Goal: Information Seeking & Learning: Learn about a topic

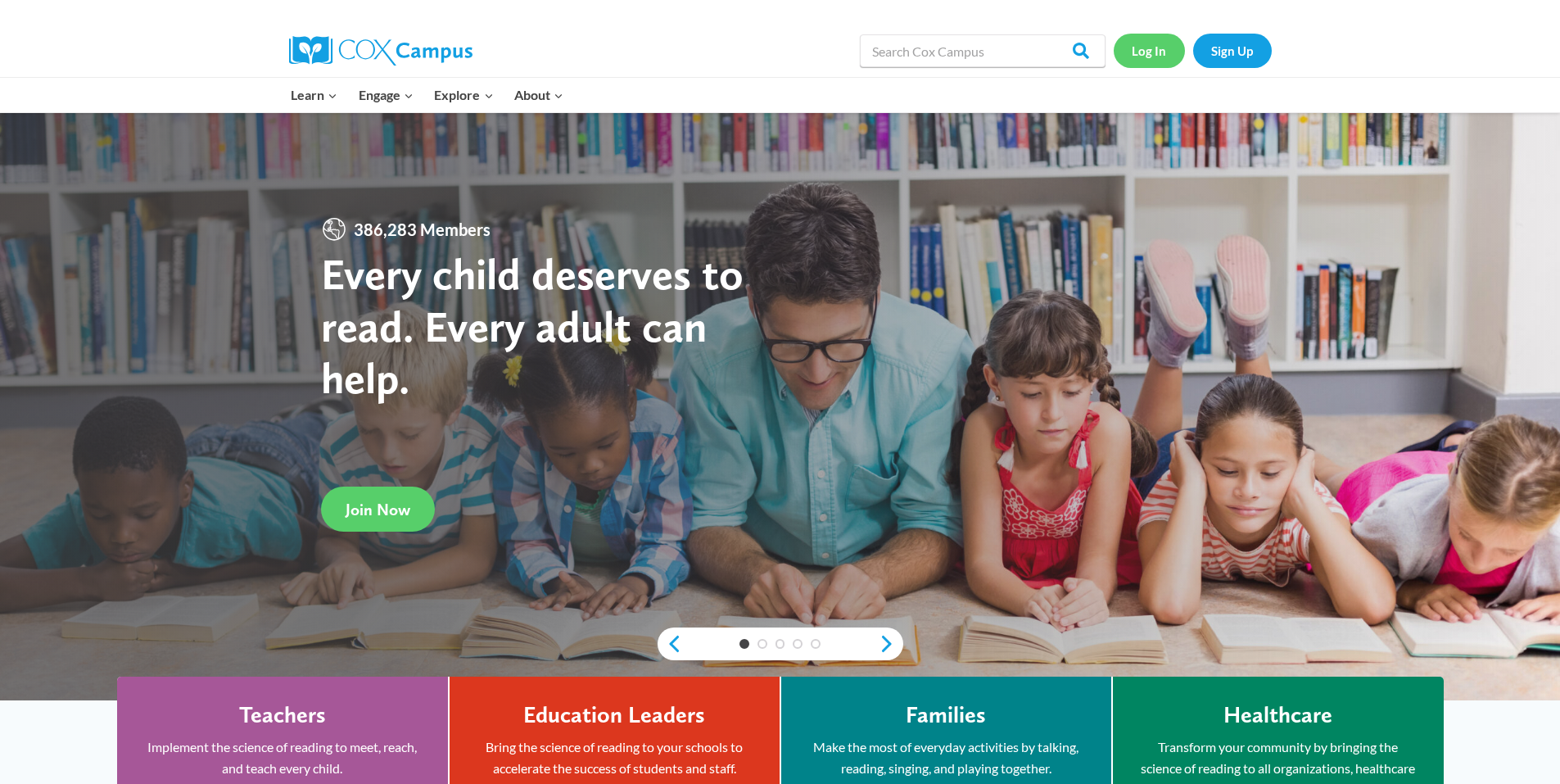
click at [1148, 47] on link "Log In" at bounding box center [1149, 50] width 71 height 33
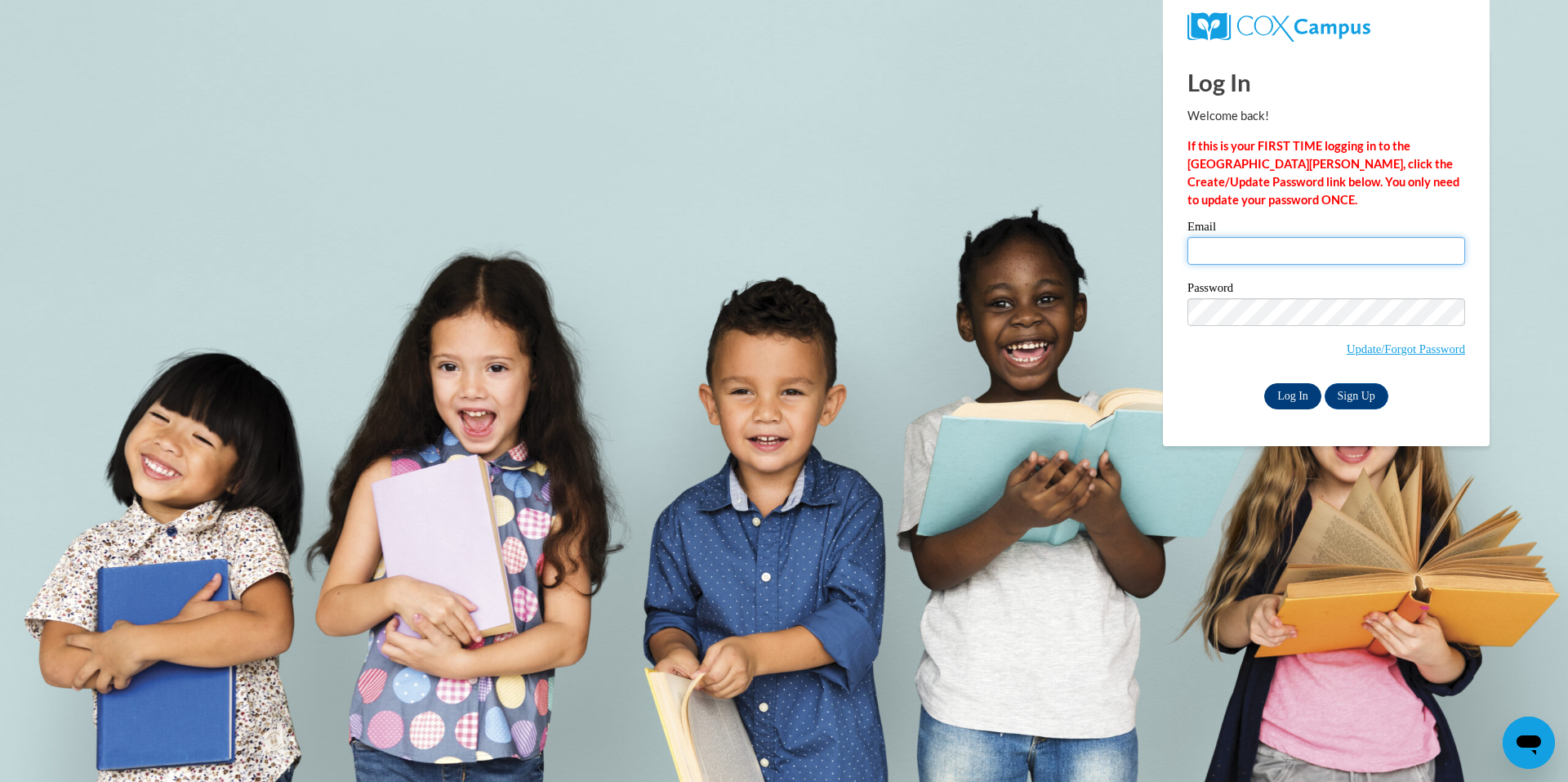
type input "Upshawkitty@gmail.com"
click at [1280, 393] on input "Log In" at bounding box center [1293, 395] width 58 height 26
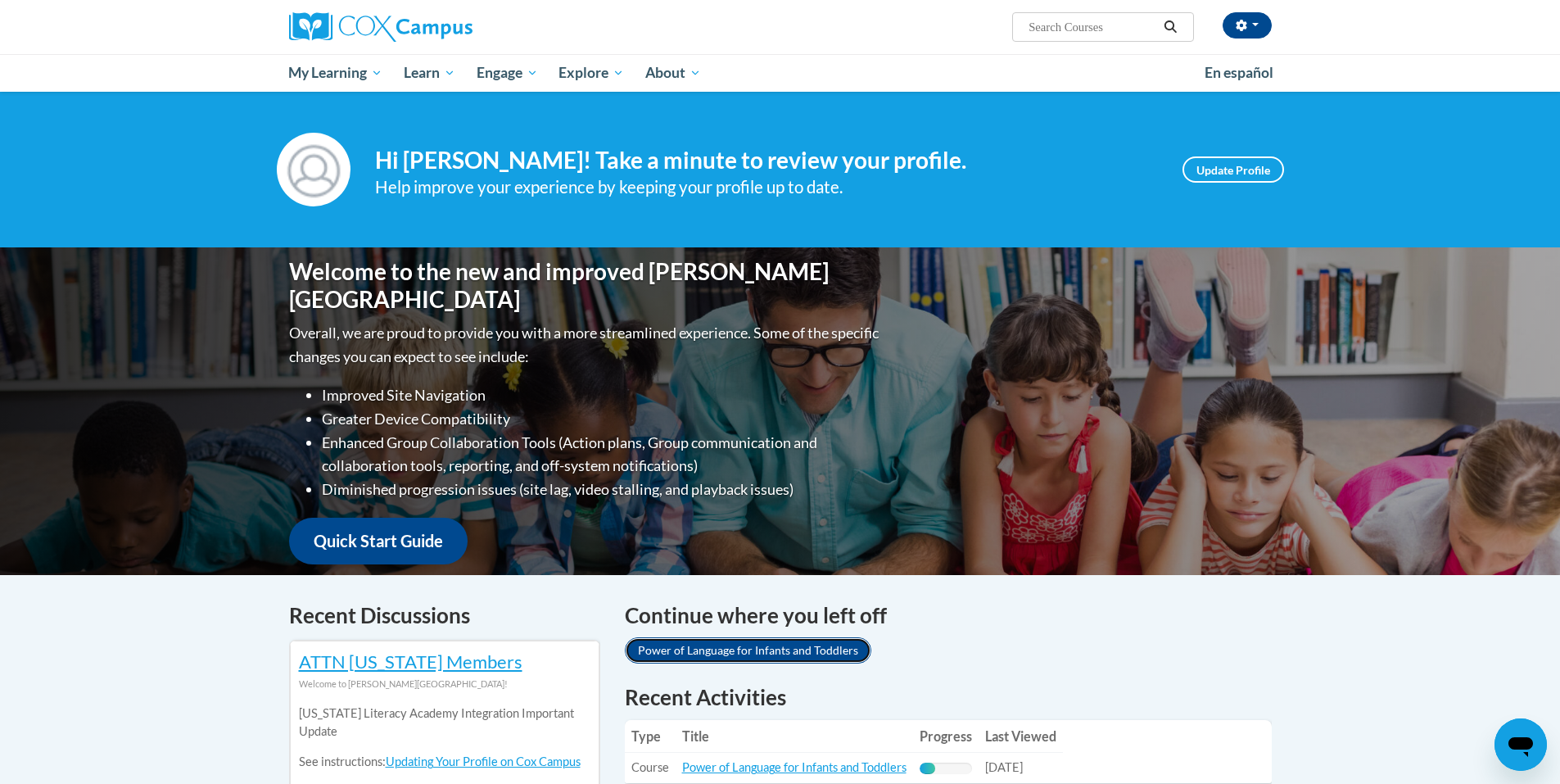
click at [827, 654] on link "Power of Language for Infants and Toddlers" at bounding box center [748, 649] width 247 height 26
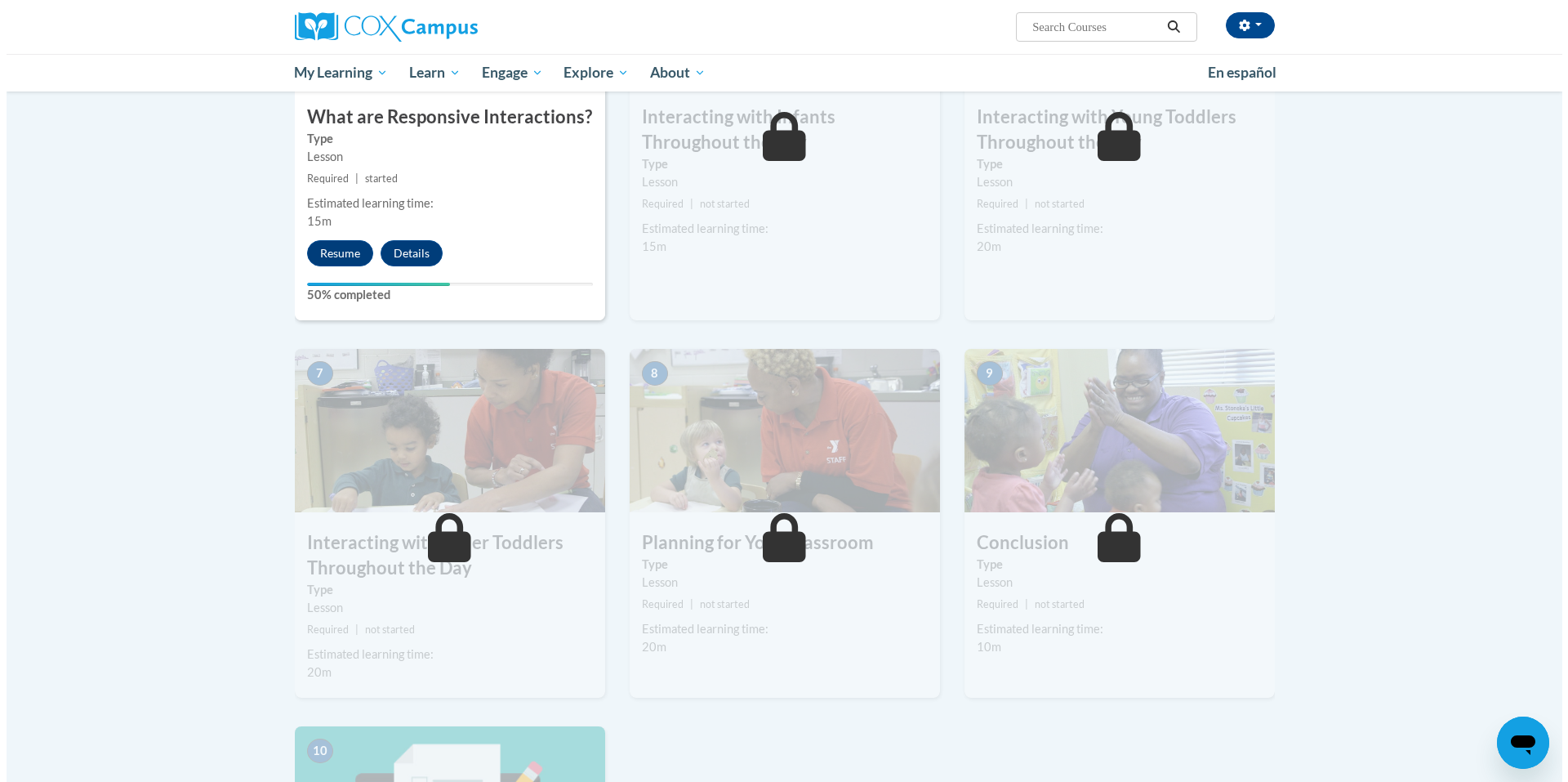
scroll to position [980, 0]
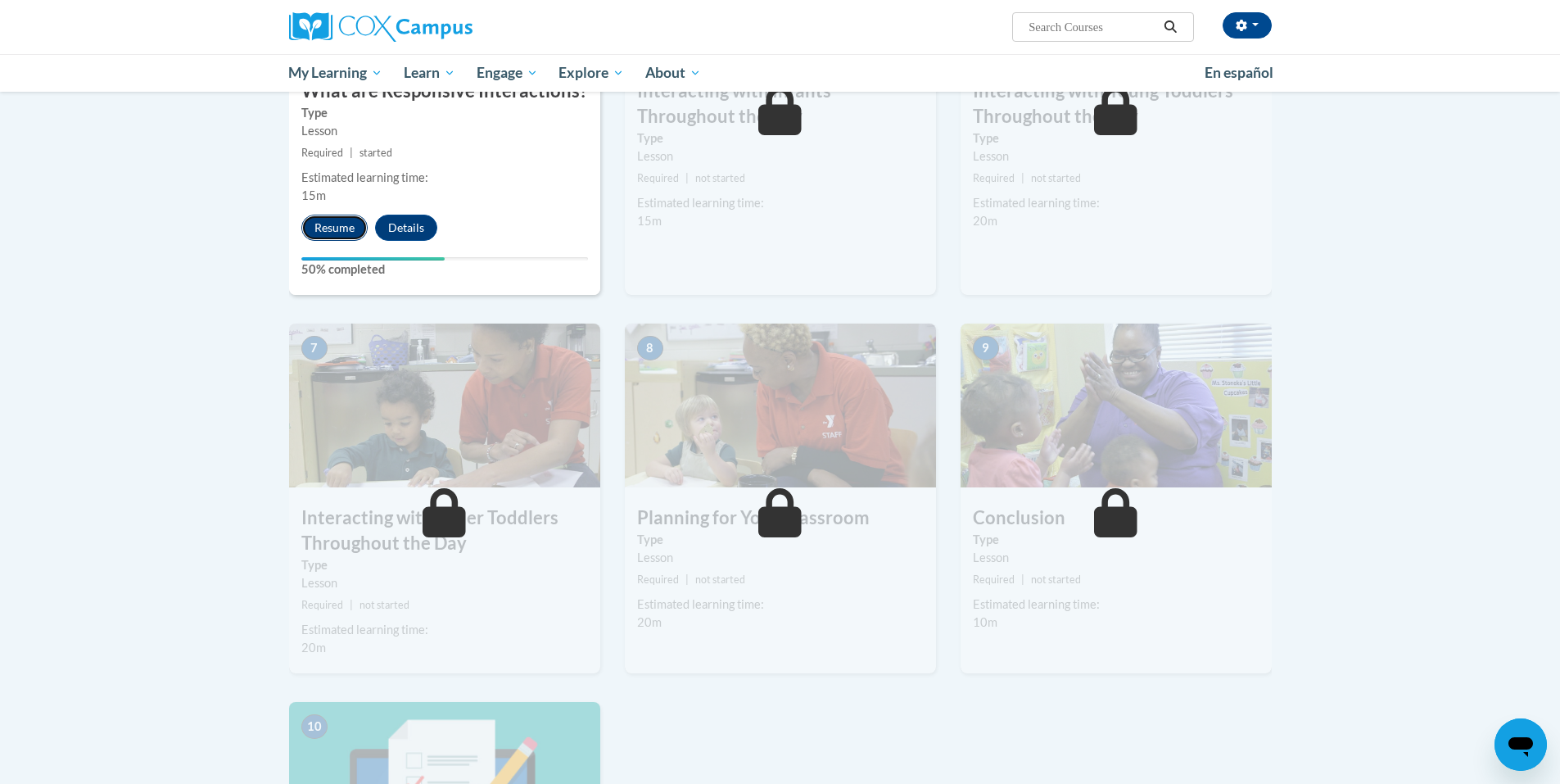
click at [328, 215] on button "Resume" at bounding box center [334, 227] width 66 height 26
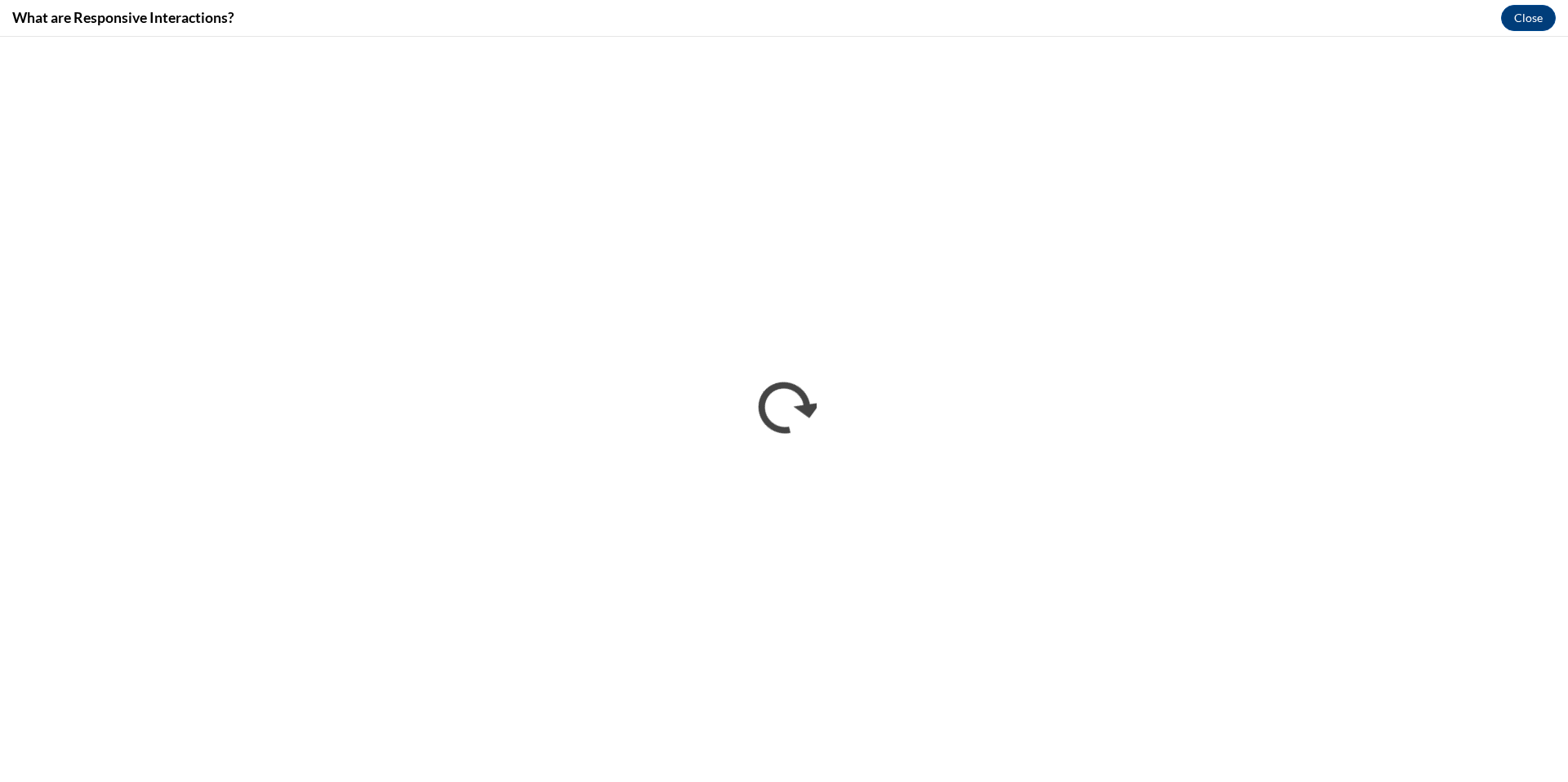
scroll to position [0, 0]
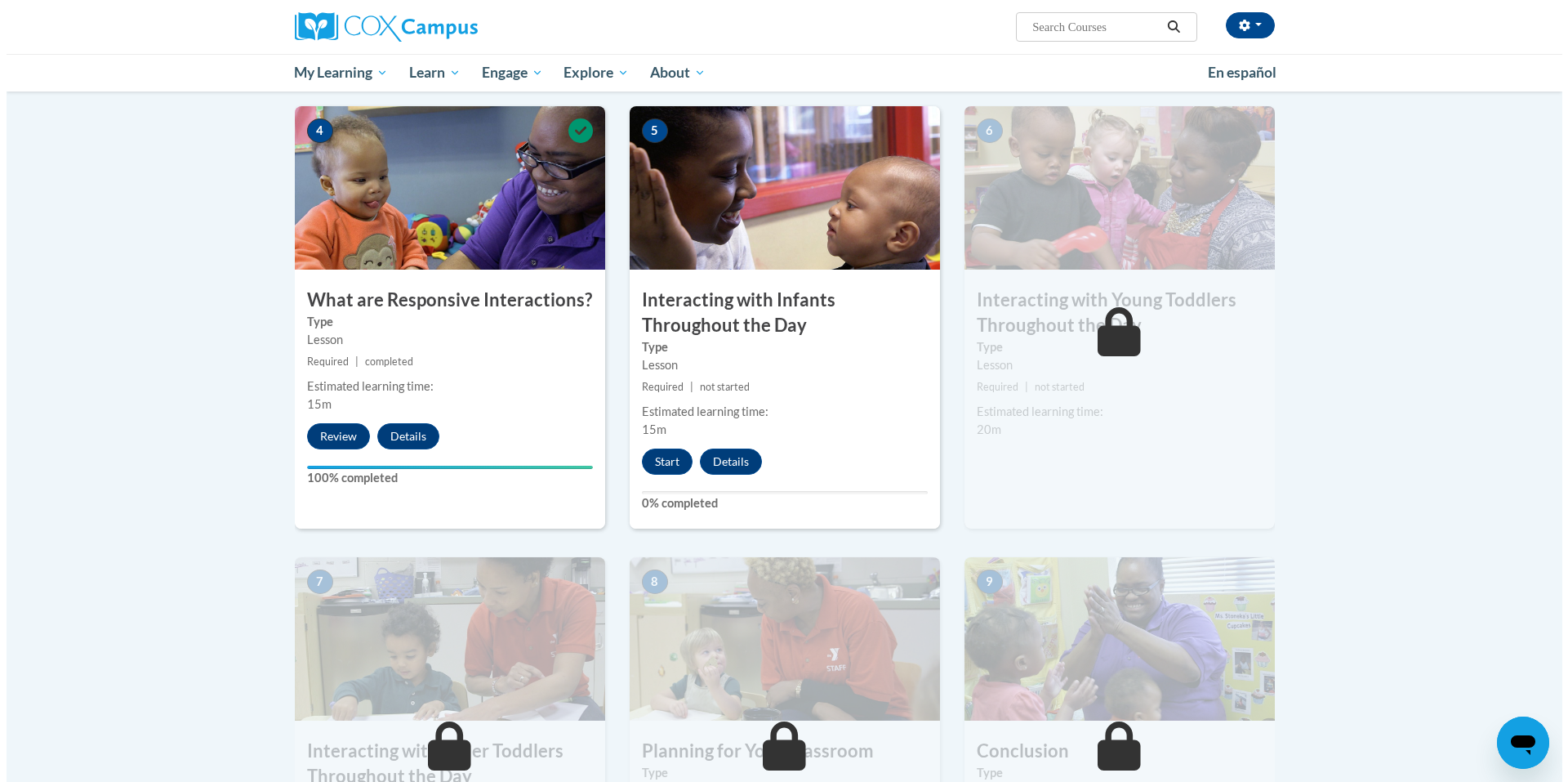
scroll to position [735, 0]
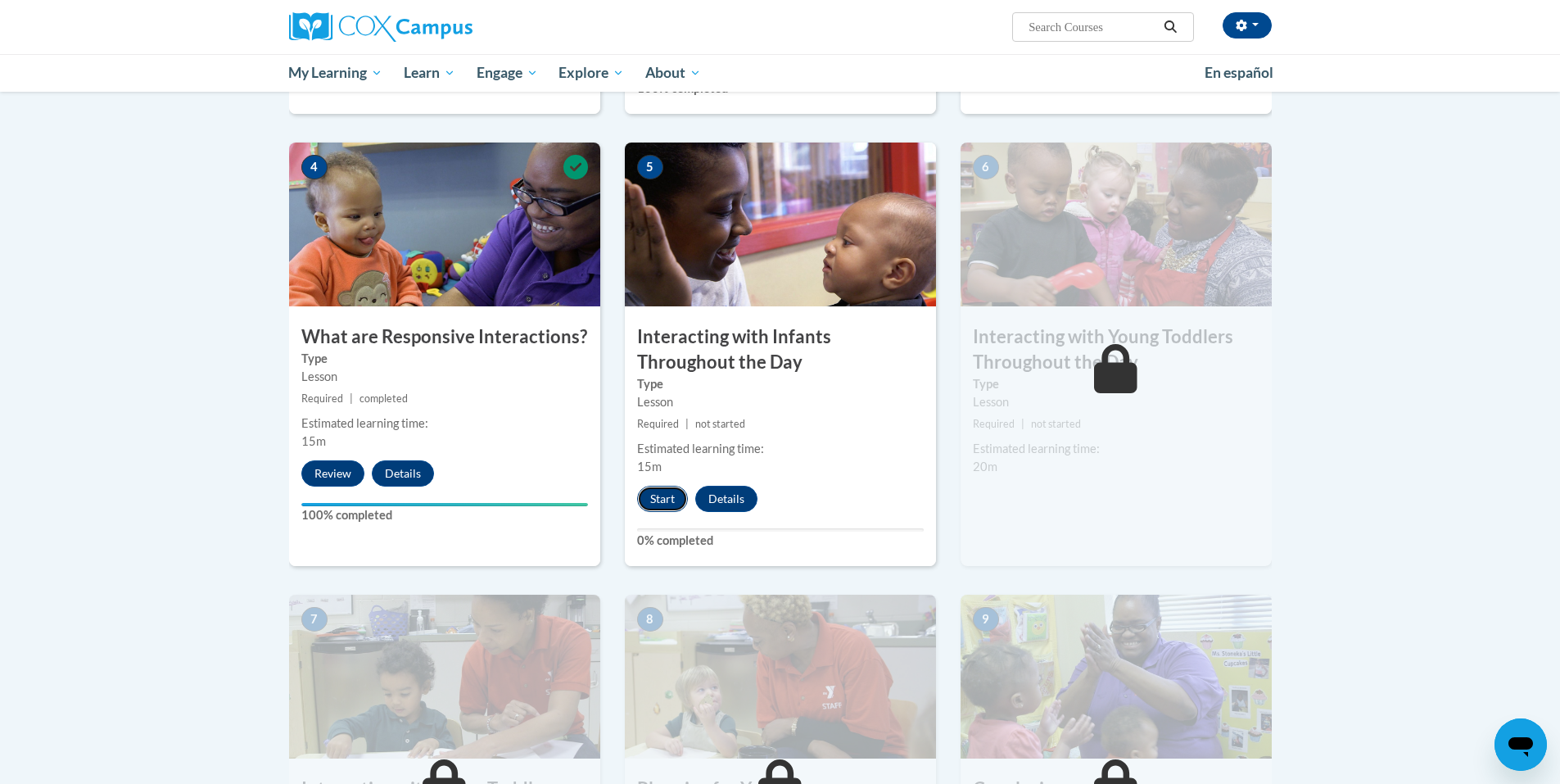
click at [647, 486] on button "Start" at bounding box center [662, 498] width 51 height 26
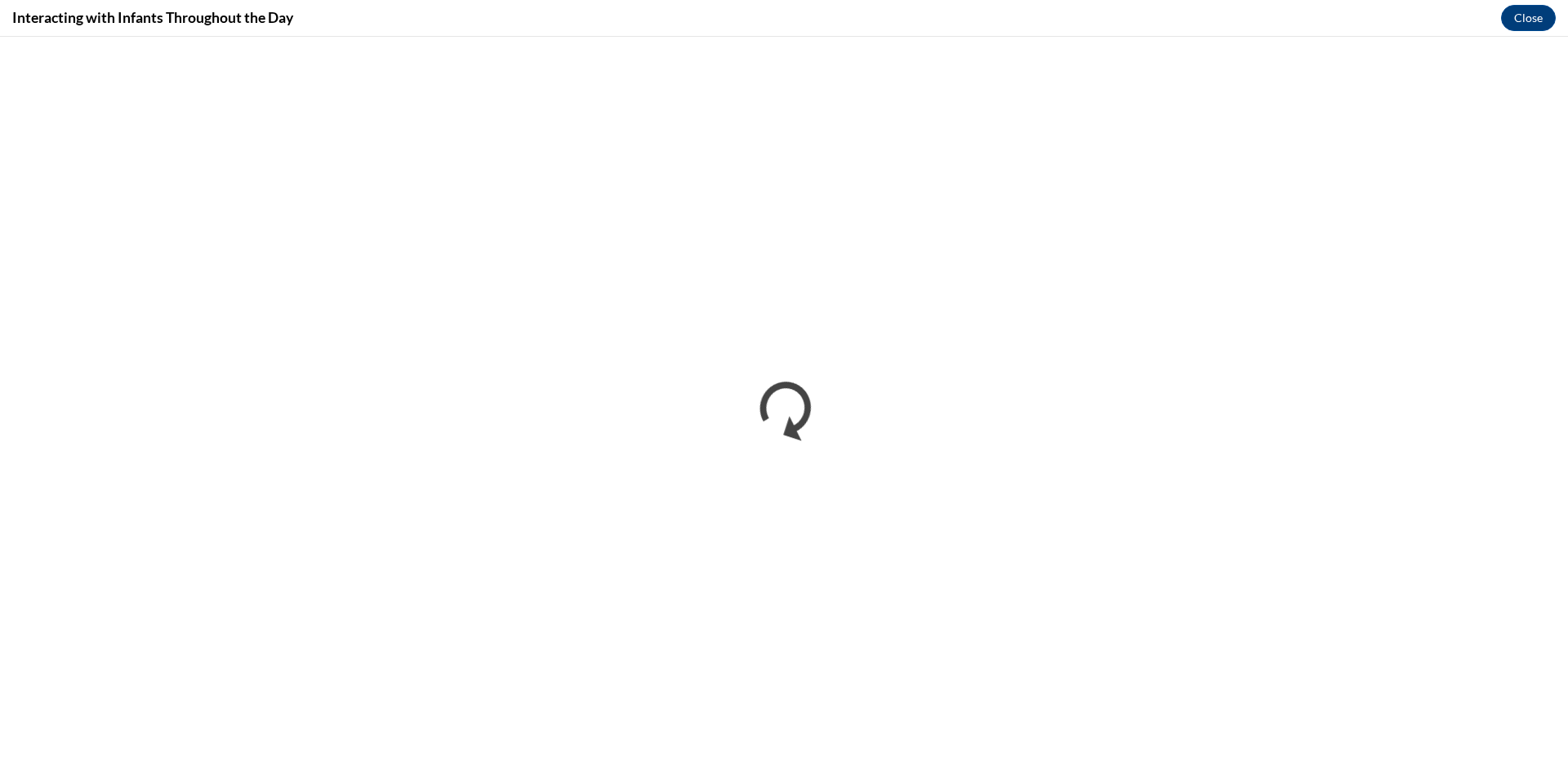
scroll to position [0, 0]
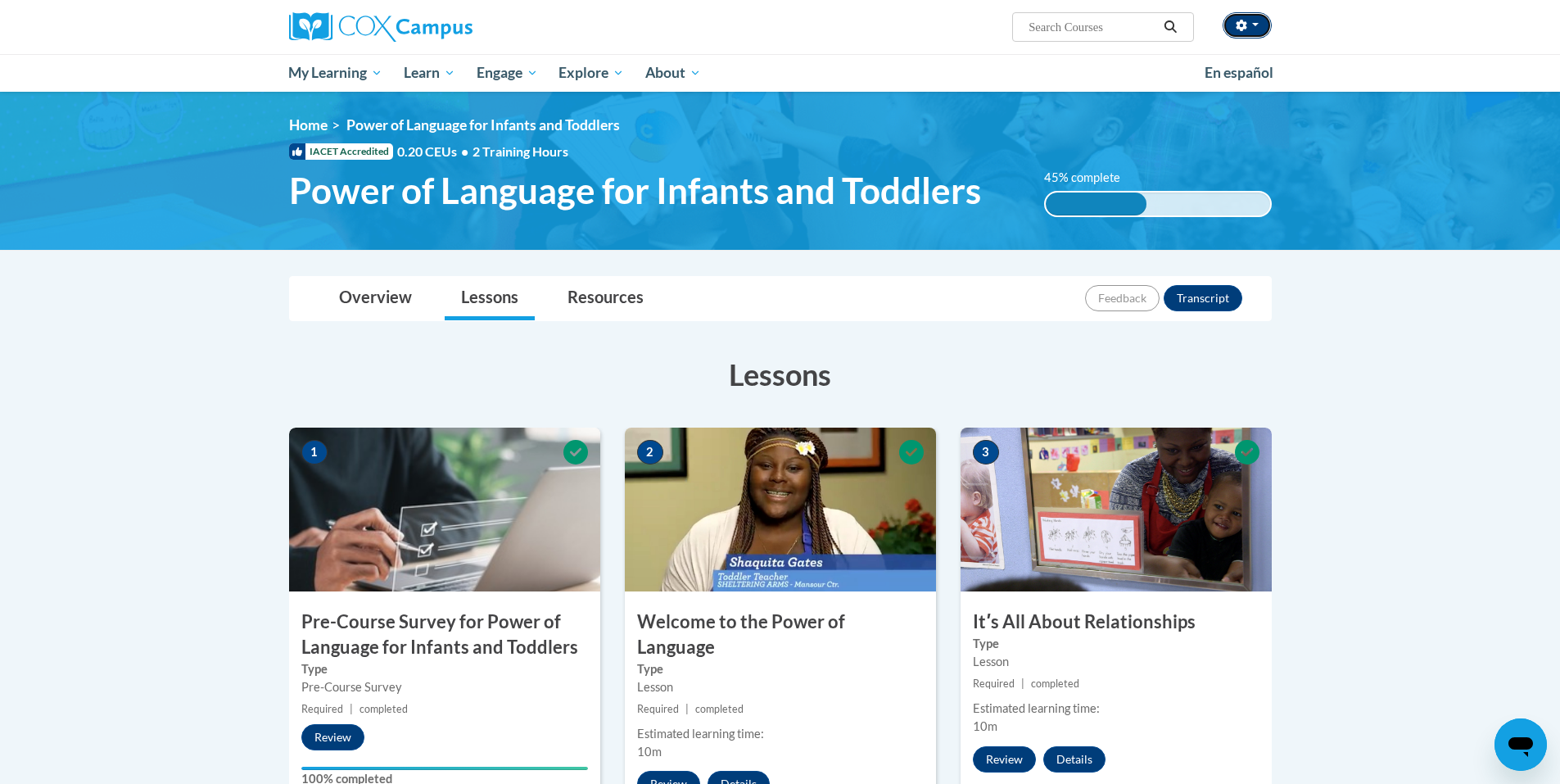
click at [1251, 25] on button "button" at bounding box center [1247, 25] width 49 height 26
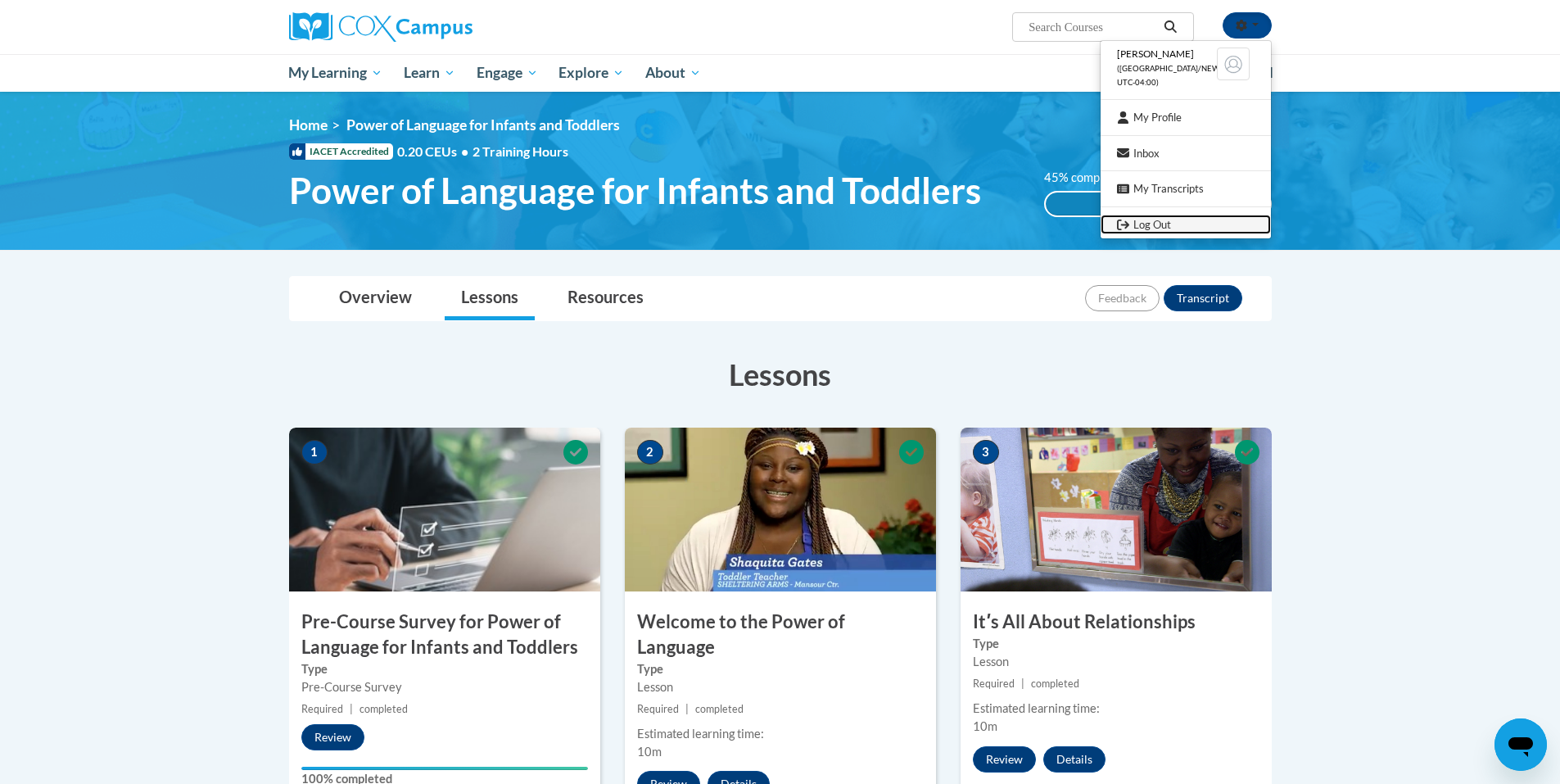
click at [1158, 220] on link "Log Out" at bounding box center [1186, 225] width 171 height 20
